Goal: Communication & Community: Answer question/provide support

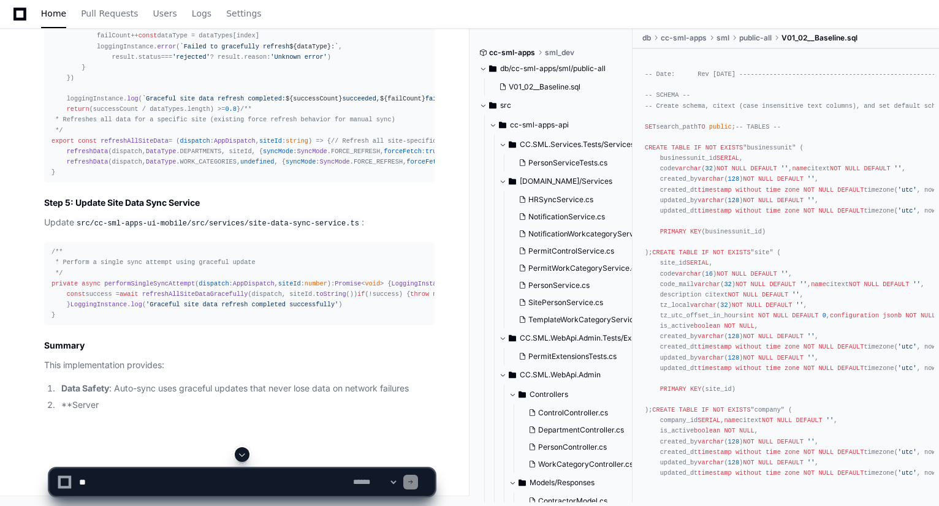
scroll to position [55869, 0]
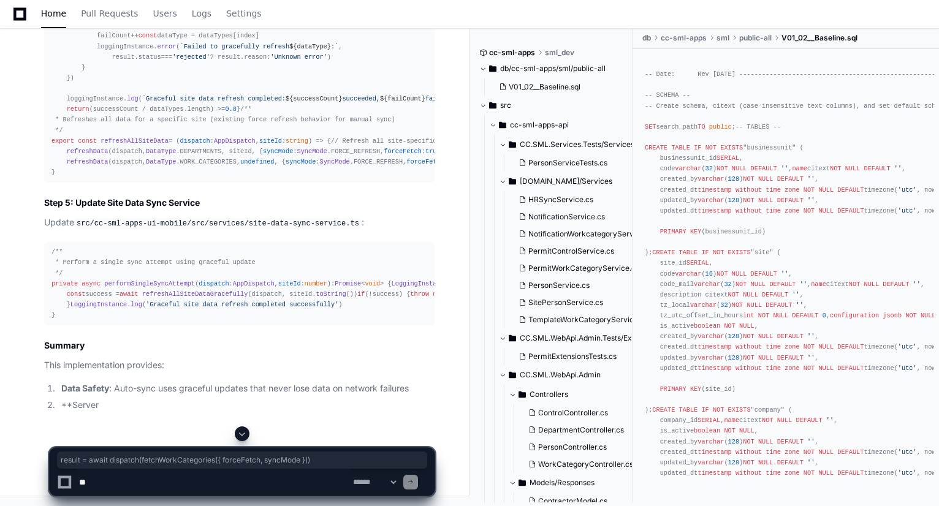
drag, startPoint x: 357, startPoint y: 284, endPoint x: 107, endPoint y: 289, distance: 249.4
drag, startPoint x: 330, startPoint y: 383, endPoint x: 108, endPoint y: 382, distance: 221.8
click at [235, 483] on textarea at bounding box center [214, 482] width 274 height 27
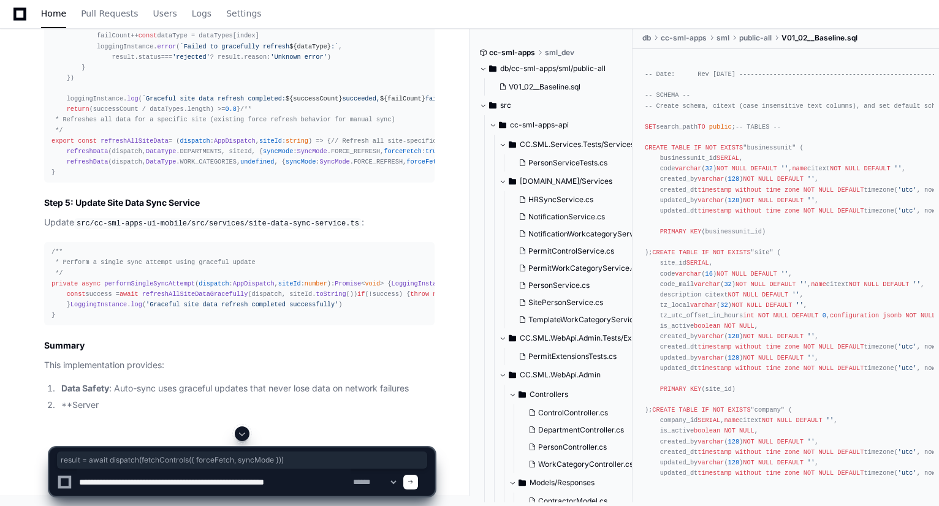
type textarea "**********"
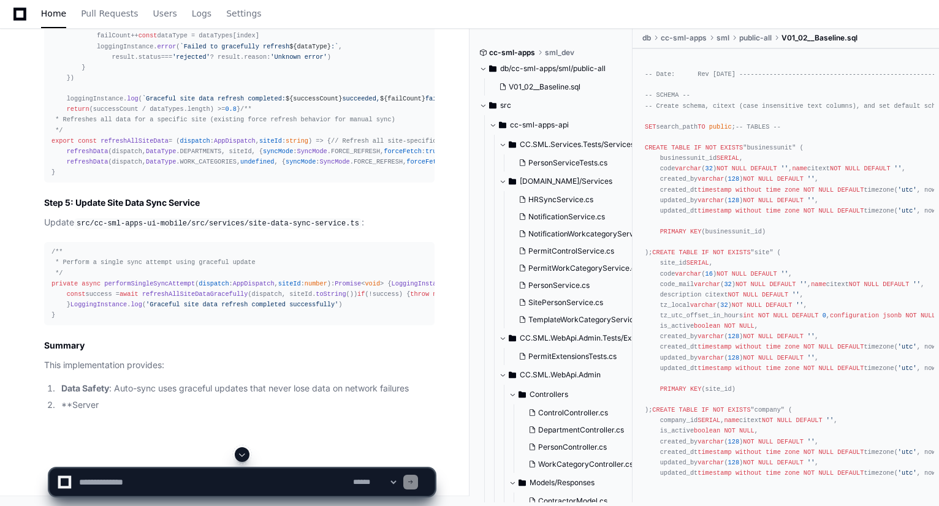
click at [239, 452] on span at bounding box center [242, 455] width 10 height 10
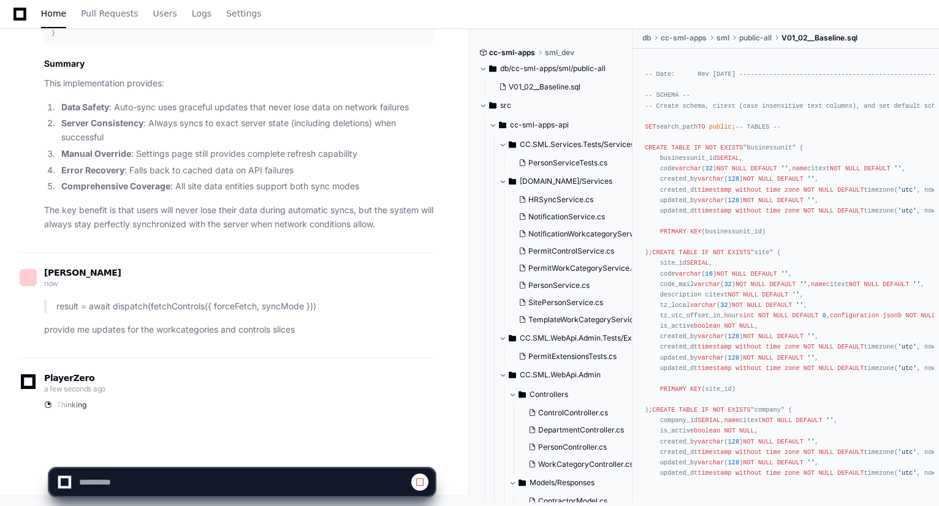
scroll to position [57644, 0]
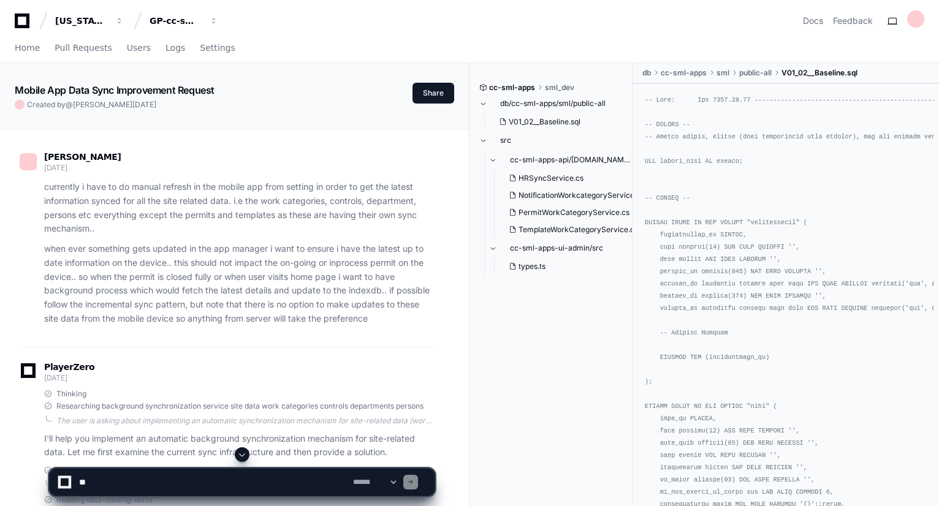
click at [240, 454] on span at bounding box center [242, 455] width 10 height 10
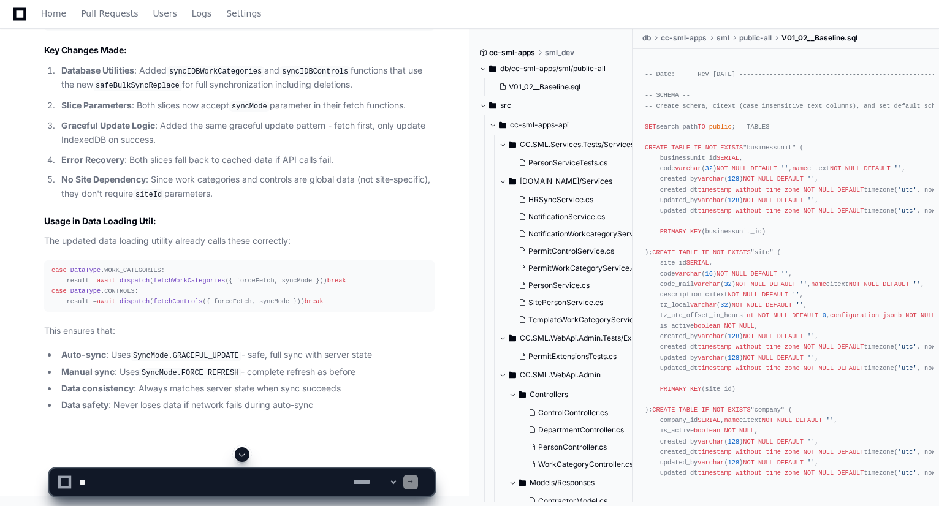
scroll to position [58163, 0]
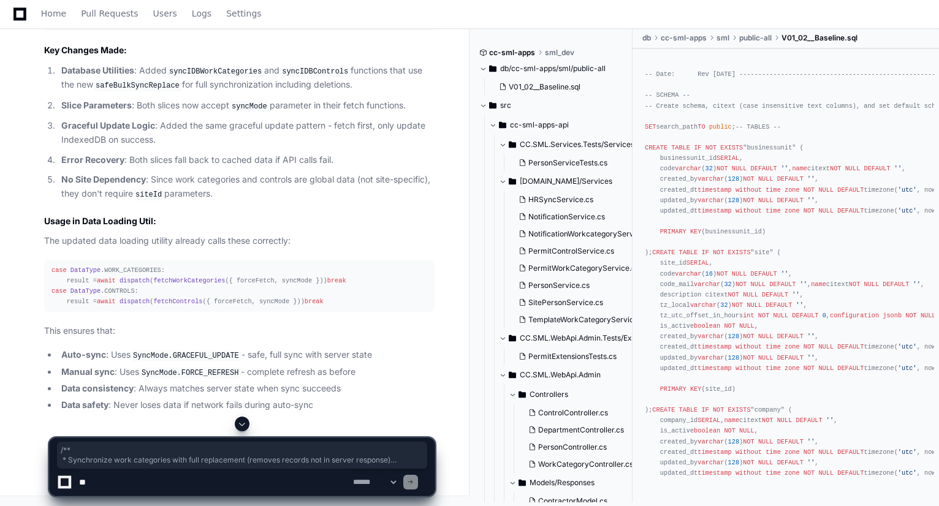
drag, startPoint x: 63, startPoint y: 393, endPoint x: 44, endPoint y: 286, distance: 108.3
copy div "/** * Synchronize work categories with full replacement (removes records not in…"
drag, startPoint x: 65, startPoint y: 318, endPoint x: 48, endPoint y: 219, distance: 100.6
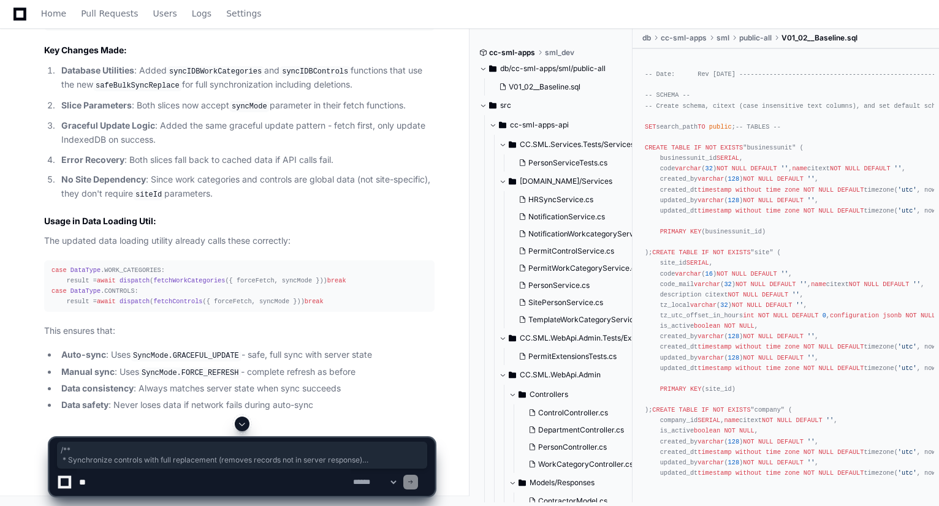
copy div "/** * Synchronize controls with full replacement (removes records not in server…"
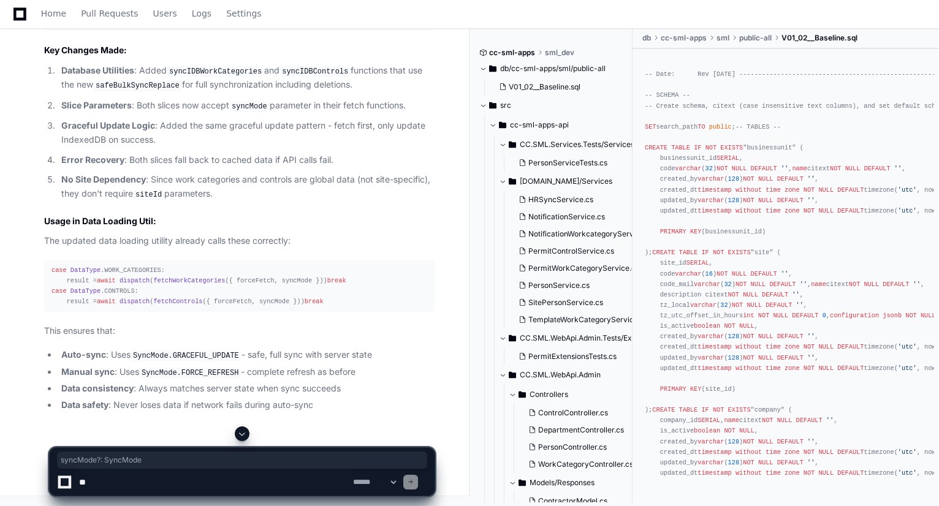
drag, startPoint x: 138, startPoint y: 353, endPoint x: 62, endPoint y: 354, distance: 76.0
copy div "syncMode ?: SyncMode"
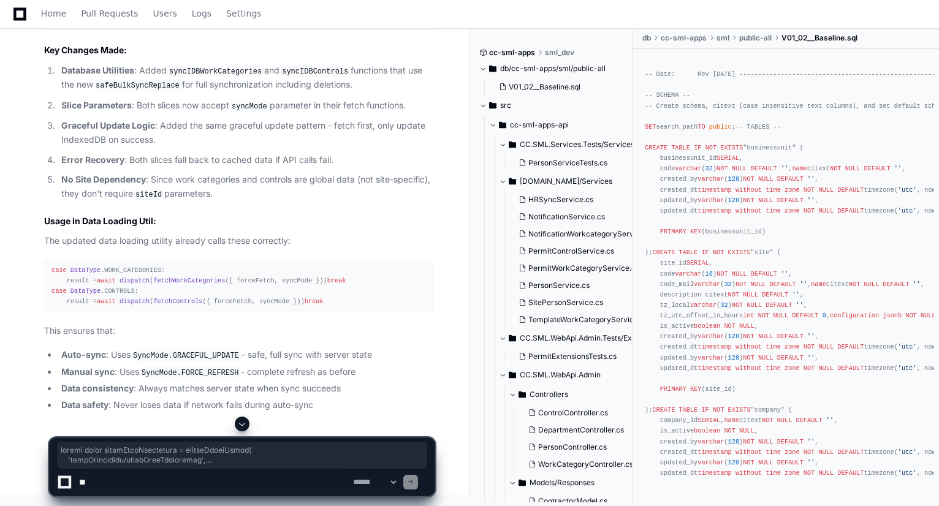
scroll to position [60059, 0]
drag, startPoint x: 51, startPoint y: 116, endPoint x: 93, endPoint y: 176, distance: 73.9
copy div "export const fetchWorkCategories = createAsyncThunk ( 'workCategories/fetchWork…"
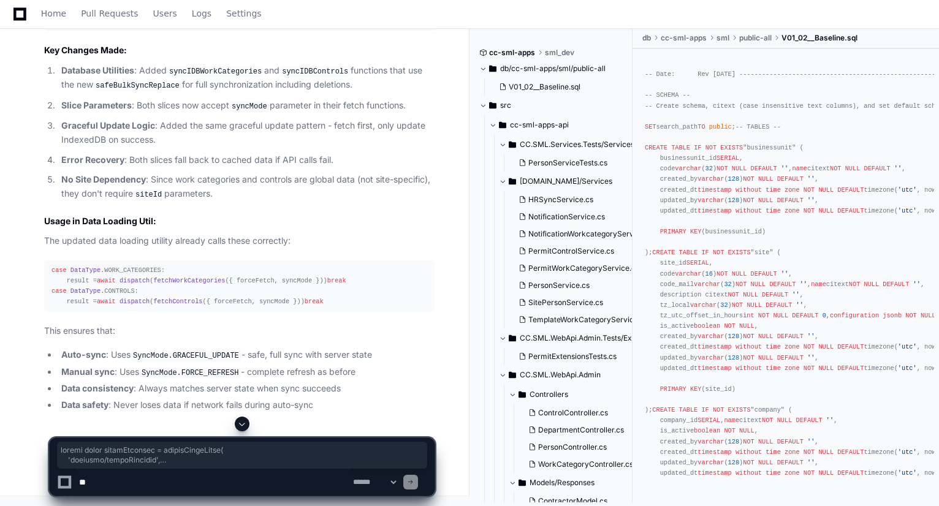
drag, startPoint x: 51, startPoint y: 128, endPoint x: 77, endPoint y: 159, distance: 40.0
copy div "export const fetchControls = createAsyncThunk ( 'controls/fetchControls' , asyn…"
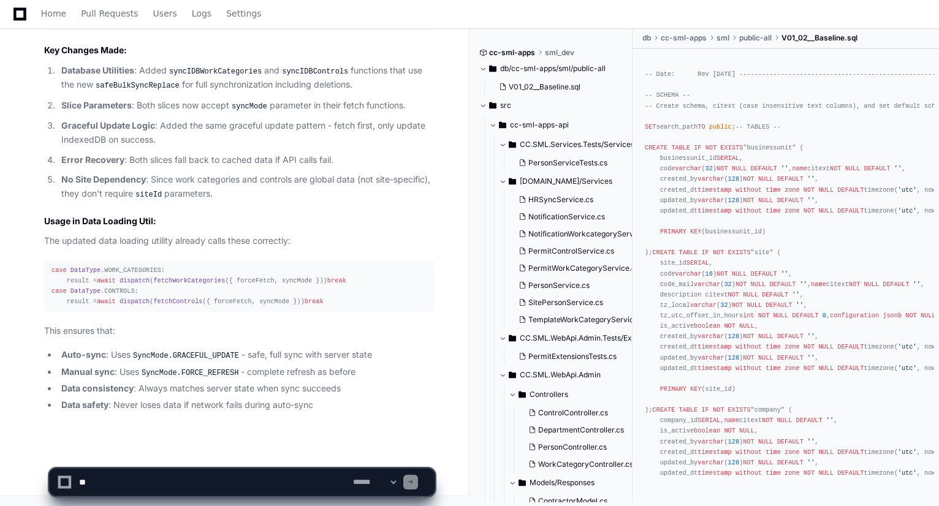
click at [312, 380] on ul "Auto-sync : Uses SyncMode.GRACEFUL_UPDATE - safe, full sync with server state M…" at bounding box center [239, 380] width 390 height 64
click at [249, 479] on textarea at bounding box center [214, 482] width 274 height 27
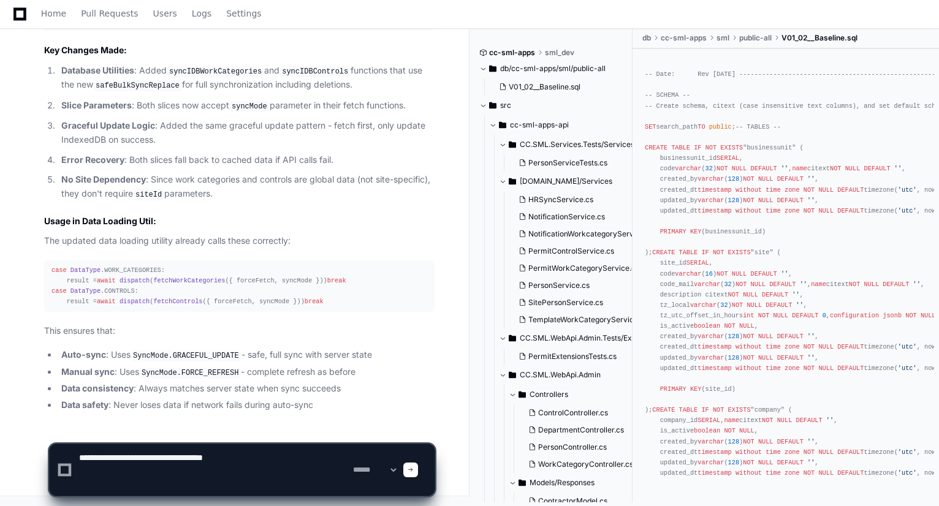
paste textarea "**********"
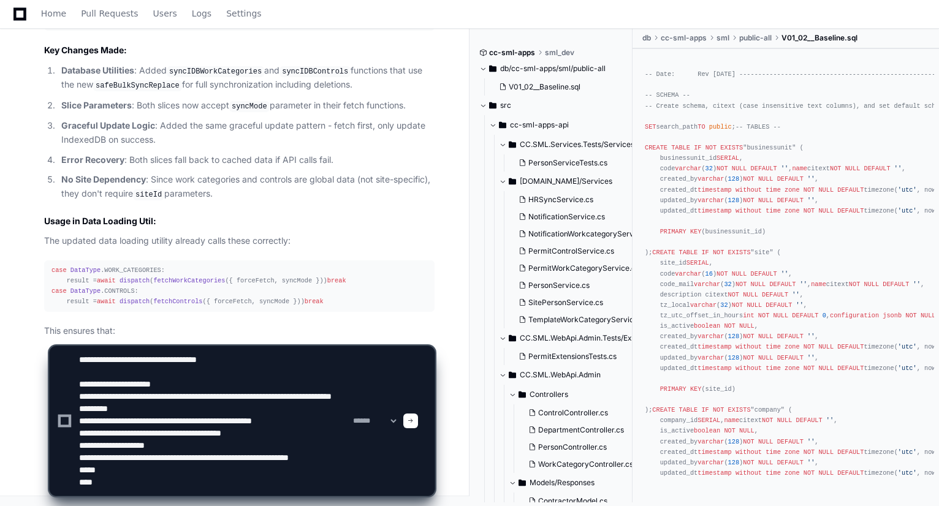
click at [297, 368] on textarea at bounding box center [214, 421] width 274 height 150
click at [274, 363] on textarea at bounding box center [214, 421] width 274 height 150
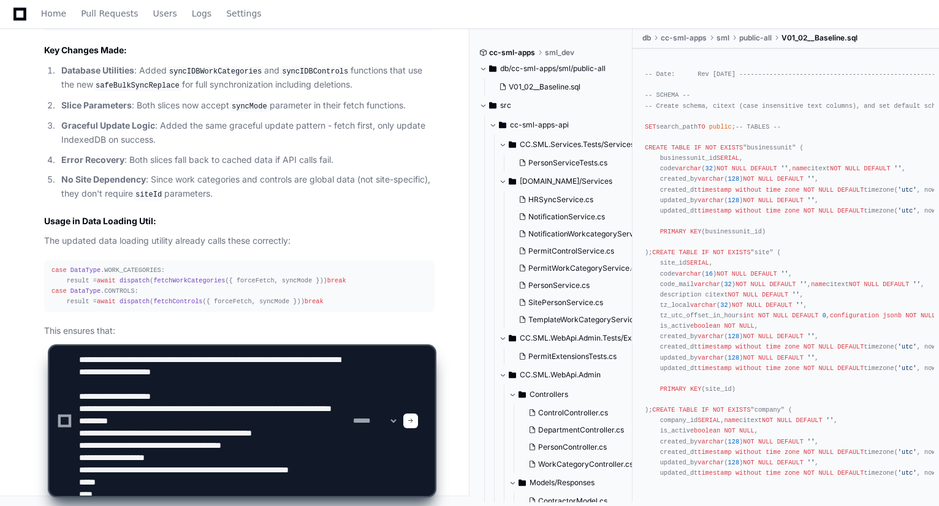
type textarea "**********"
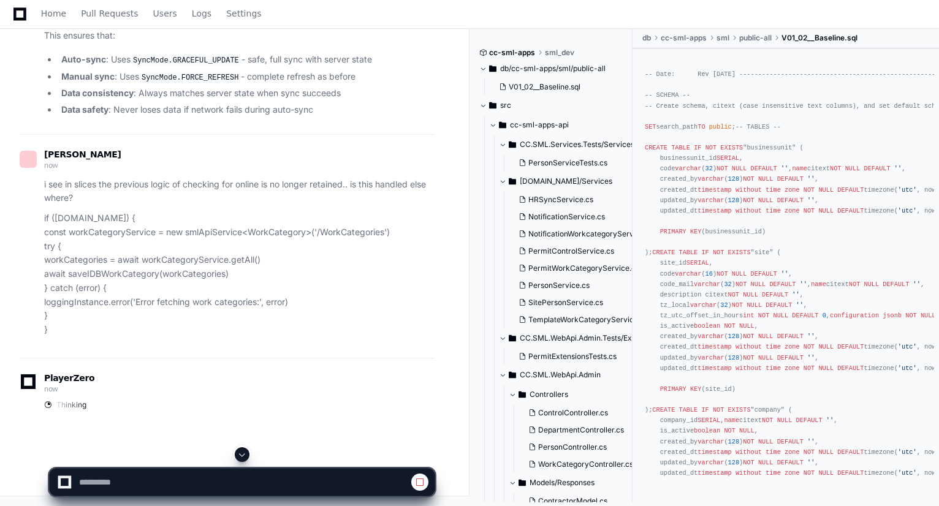
scroll to position [60036, 0]
click at [242, 452] on span at bounding box center [242, 455] width 10 height 10
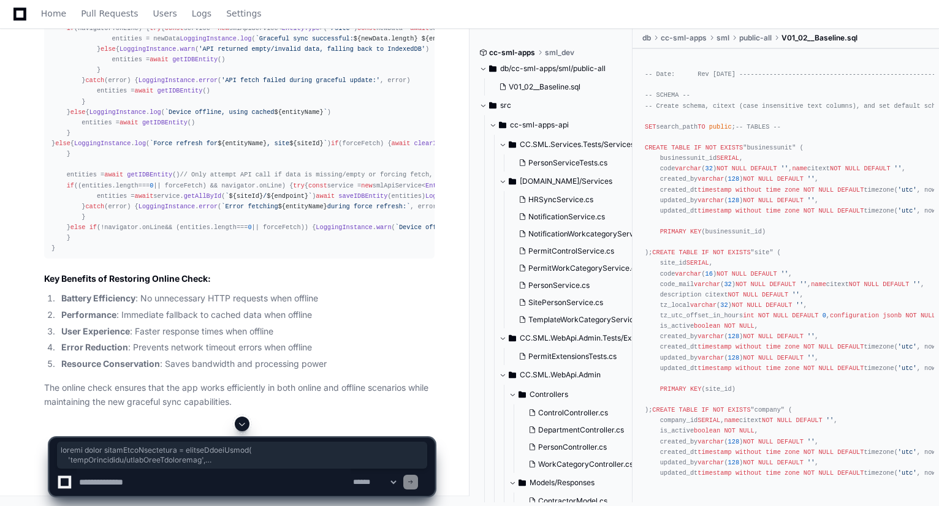
scroll to position [63736, 0]
drag, startPoint x: 51, startPoint y: 98, endPoint x: 75, endPoint y: 191, distance: 95.6
copy div "export const fetchWorkCategories = createAsyncThunk ( 'workCategories/fetchWork…"
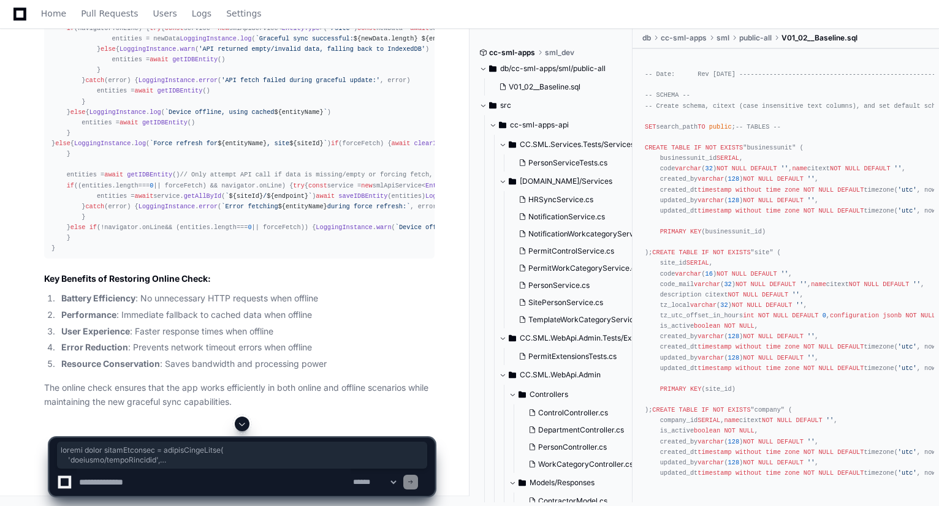
drag, startPoint x: 50, startPoint y: 190, endPoint x: 89, endPoint y: 159, distance: 50.6
copy div "export const fetchControls = createAsyncThunk ( 'controls/fetchControls' , asyn…"
drag, startPoint x: 64, startPoint y: 99, endPoint x: 150, endPoint y: 115, distance: 87.2
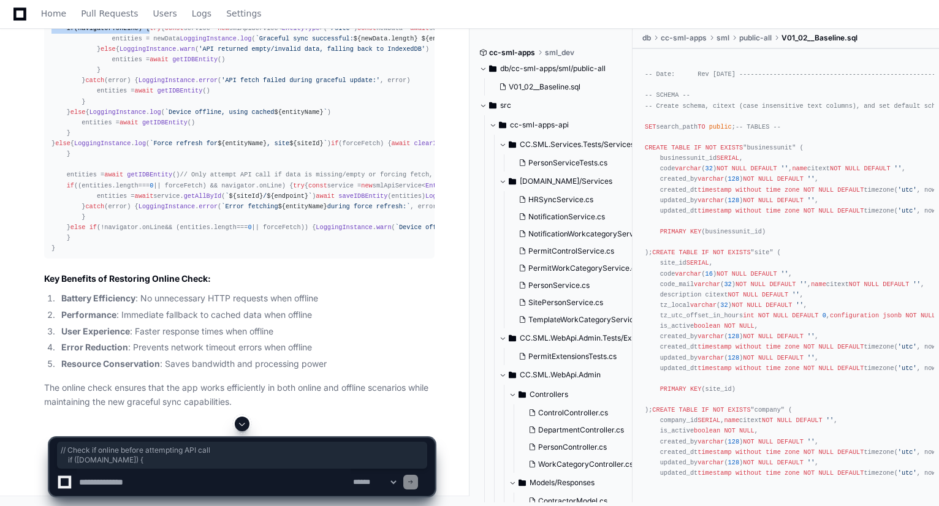
click at [150, 115] on div "if (syncMode === SyncMode . GRACEFUL_UPDATE ) { LoggingInstance . log ( `Gracef…" at bounding box center [239, 133] width 376 height 241
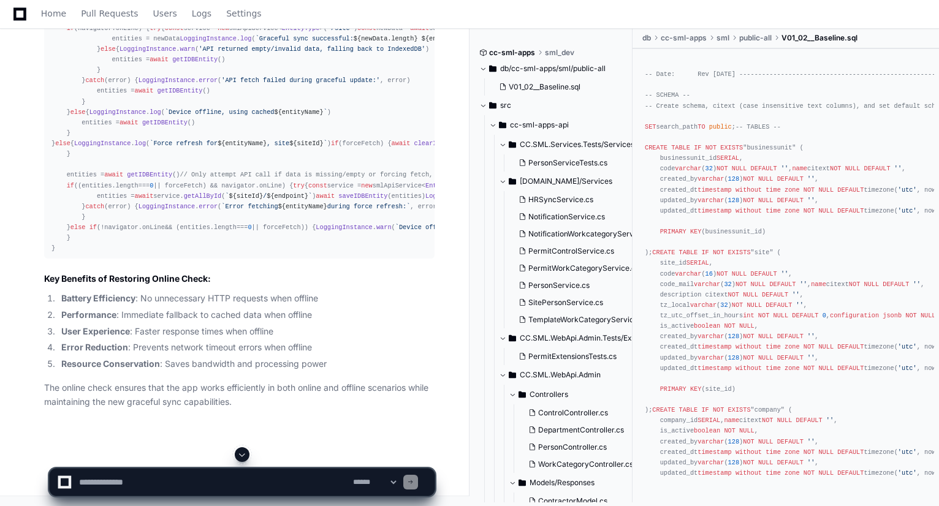
click at [100, 123] on div "if (syncMode === SyncMode . GRACEFUL_UPDATE ) { LoggingInstance . log ( `Gracef…" at bounding box center [239, 133] width 376 height 241
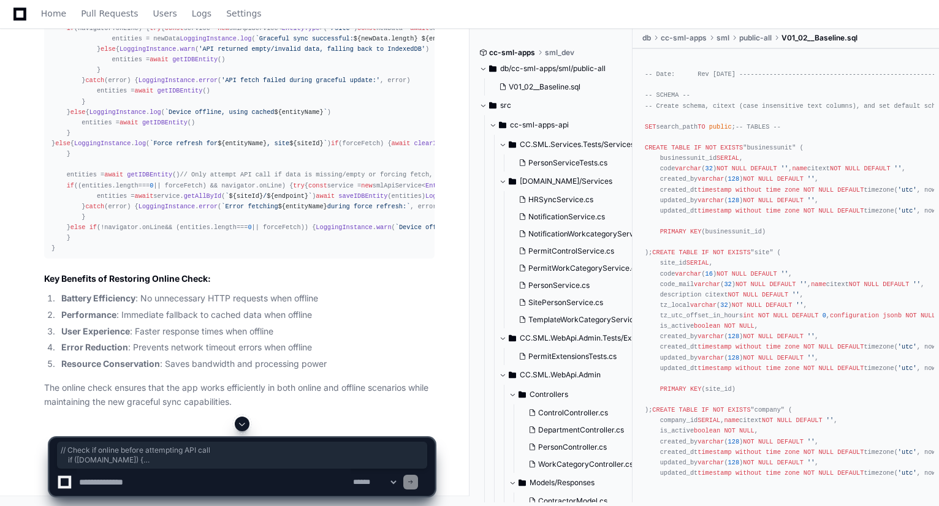
drag, startPoint x: 100, startPoint y: 123, endPoint x: 61, endPoint y: 105, distance: 43.1
click at [61, 105] on div "if (syncMode === SyncMode . GRACEFUL_UPDATE ) { LoggingInstance . log ( `Gracef…" at bounding box center [239, 133] width 376 height 241
copy div "// Check if online before attempting API call if (navigator. onLine ) { try {"
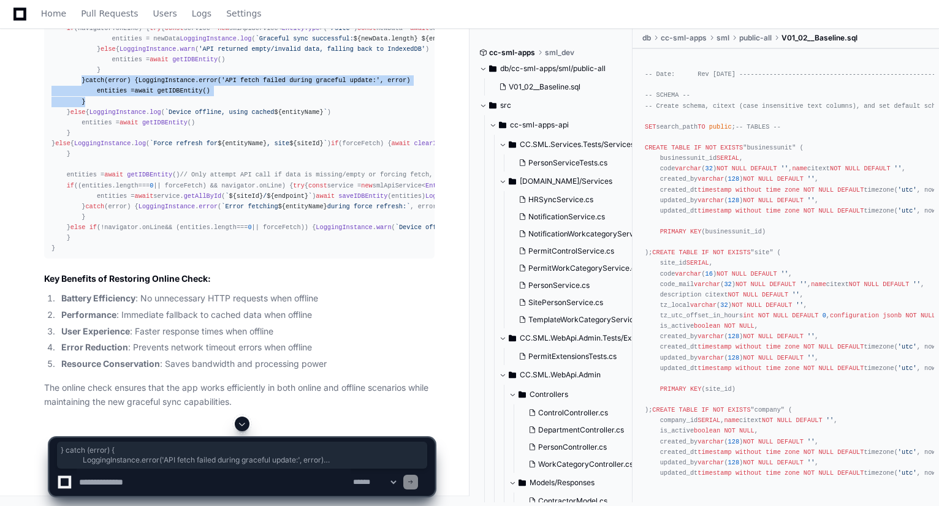
drag, startPoint x: 78, startPoint y: 248, endPoint x: 82, endPoint y: 279, distance: 31.5
click at [82, 254] on div "if (syncMode === SyncMode . GRACEFUL_UPDATE ) { LoggingInstance . log ( `Gracef…" at bounding box center [239, 133] width 376 height 241
copy div "} catch (error) { LoggingInstance . error ( 'API fetch failed during graceful u…"
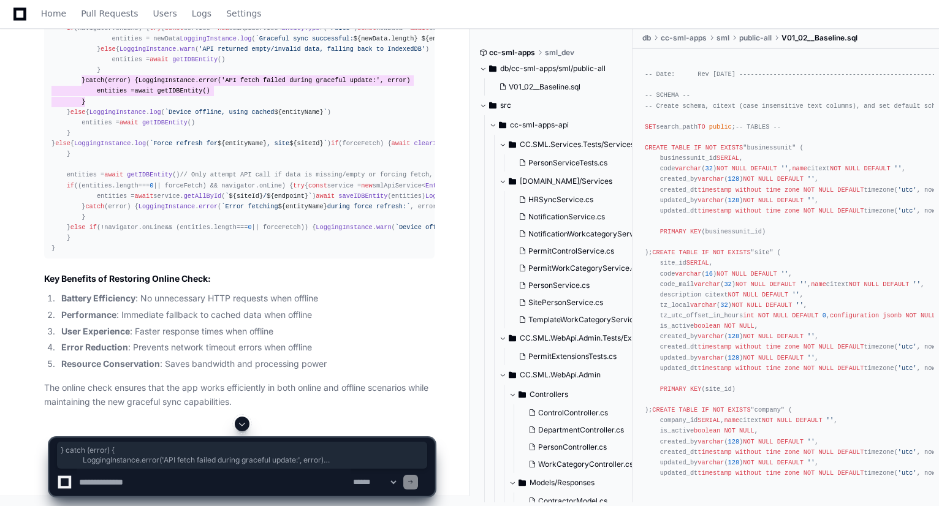
scroll to position [66034, 0]
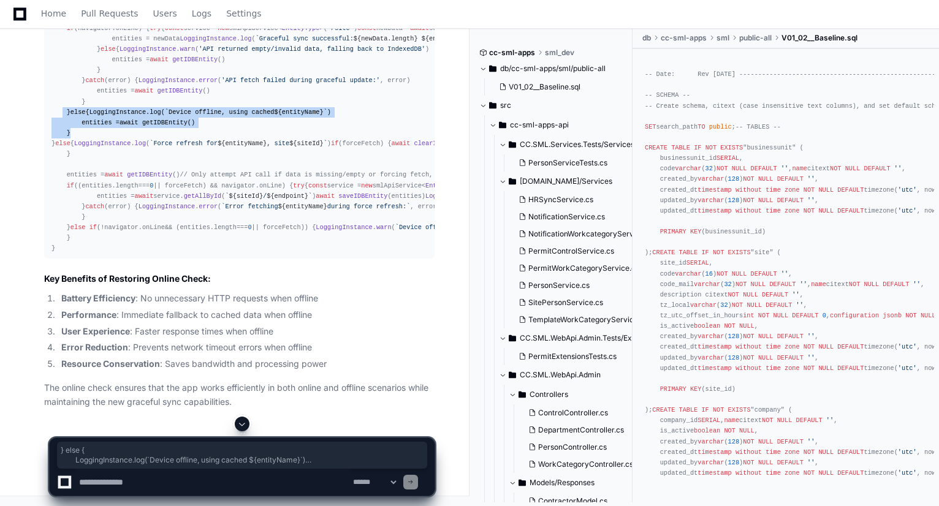
drag, startPoint x: 62, startPoint y: 143, endPoint x: 86, endPoint y: 173, distance: 37.9
click at [86, 173] on div "if (syncMode === SyncMode . GRACEFUL_UPDATE ) { LoggingInstance . log ( `Gracef…" at bounding box center [239, 133] width 376 height 241
copy div "} else { LoggingInstance . log ( `Device offline, using cached ${entityName} ` …"
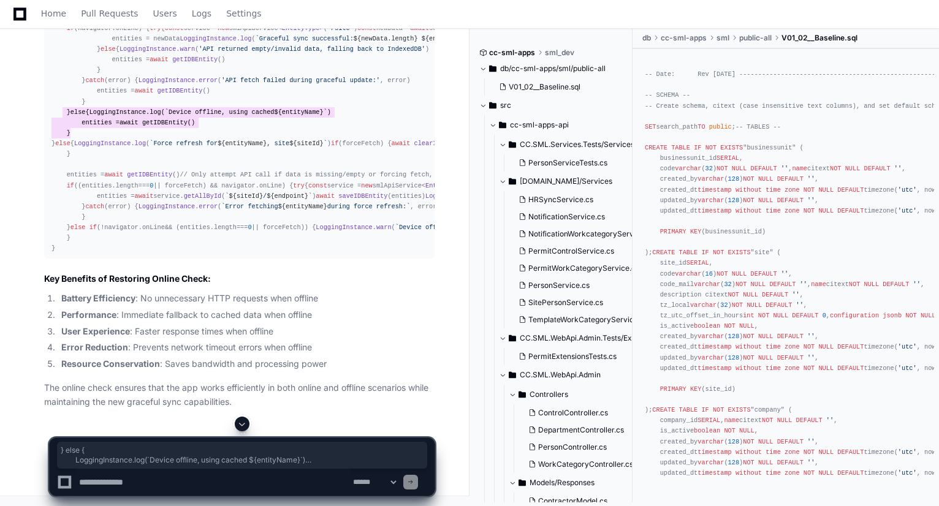
scroll to position [66082, 0]
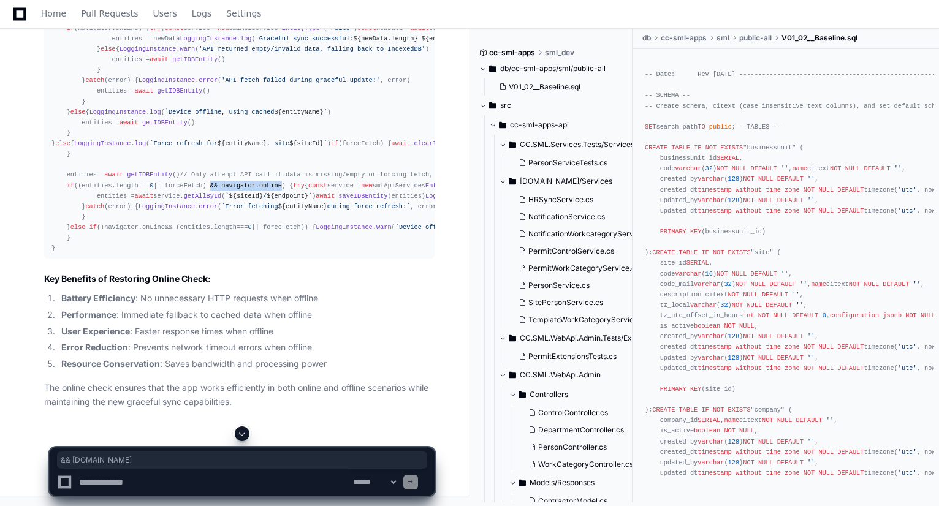
drag, startPoint x: 208, startPoint y: 242, endPoint x: 277, endPoint y: 244, distance: 68.7
click at [277, 244] on div "if (syncMode === SyncMode . GRACEFUL_UPDATE ) { LoggingInstance . log ( `Gracef…" at bounding box center [239, 133] width 376 height 241
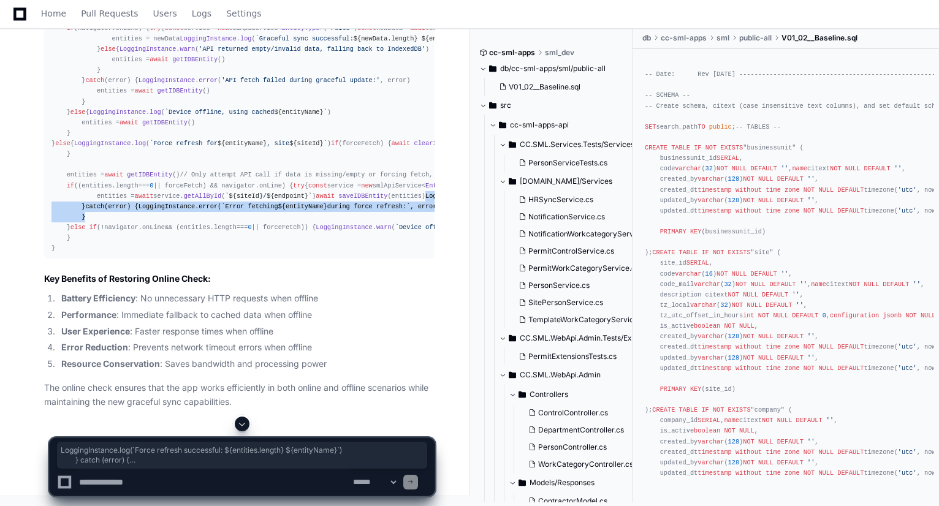
drag, startPoint x: 91, startPoint y: 295, endPoint x: 100, endPoint y: 324, distance: 30.6
click at [100, 254] on div "if (syncMode === SyncMode . GRACEFUL_UPDATE ) { LoggingInstance . log ( `Gracef…" at bounding box center [239, 133] width 376 height 241
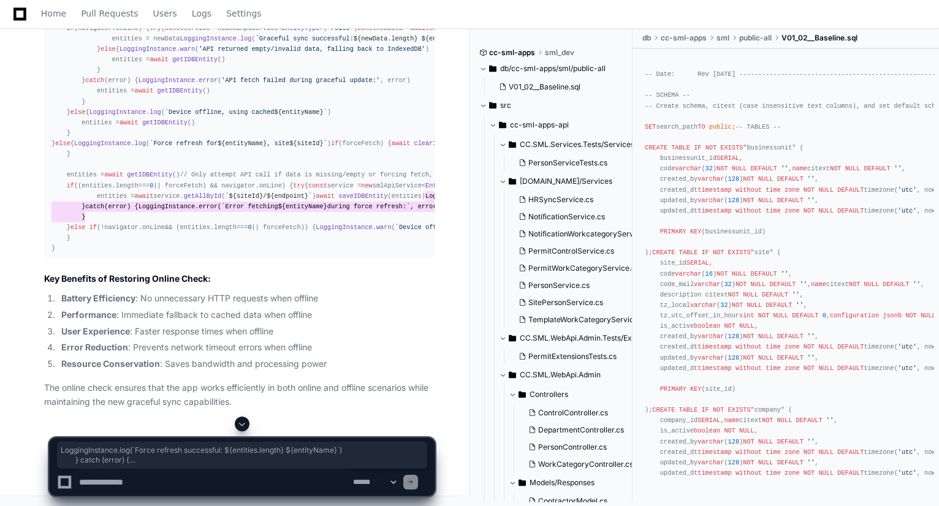
scroll to position [65879, 0]
